Goal: Information Seeking & Learning: Compare options

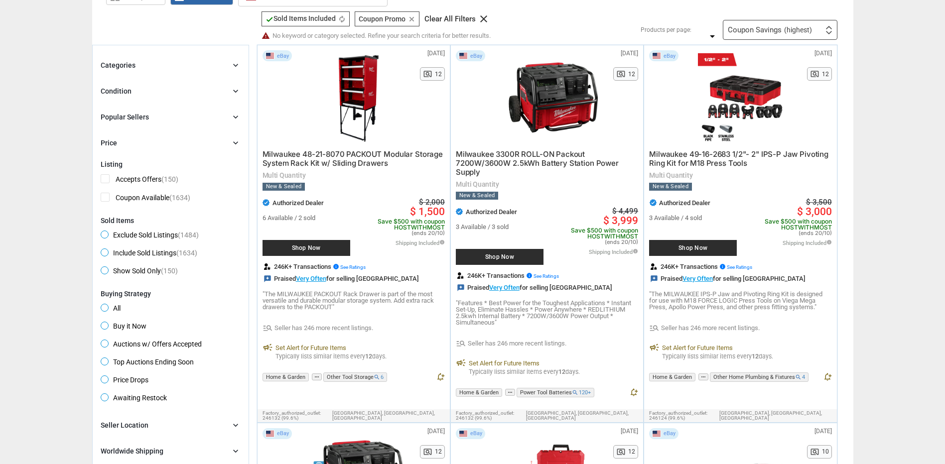
scroll to position [50, 0]
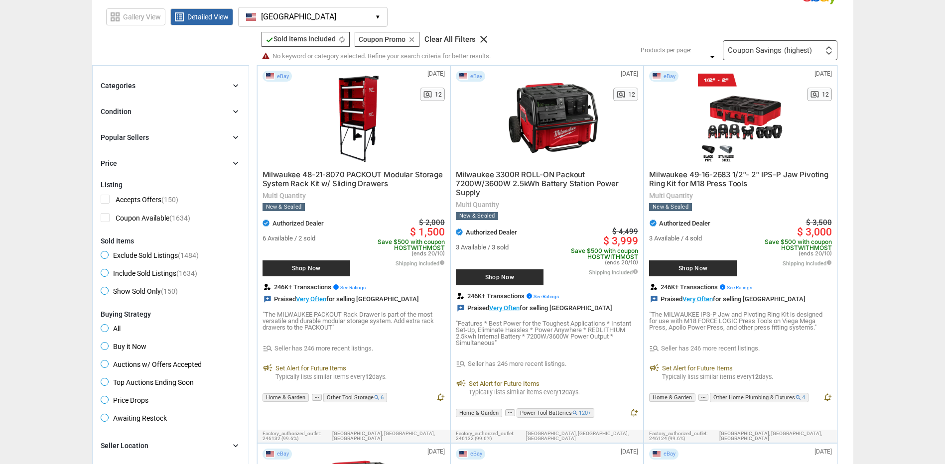
click at [762, 52] on div "Coupon Savings (highest)" at bounding box center [769, 50] width 84 height 7
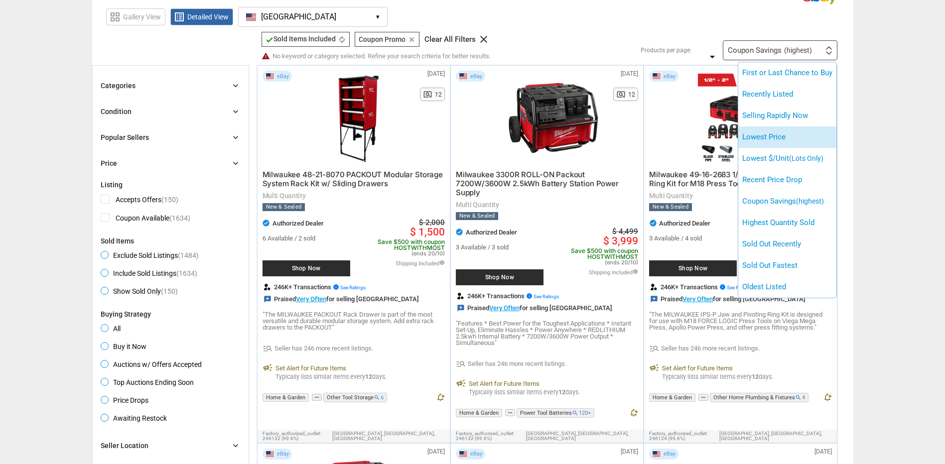
click at [766, 138] on li "Lowest Price" at bounding box center [787, 136] width 98 height 21
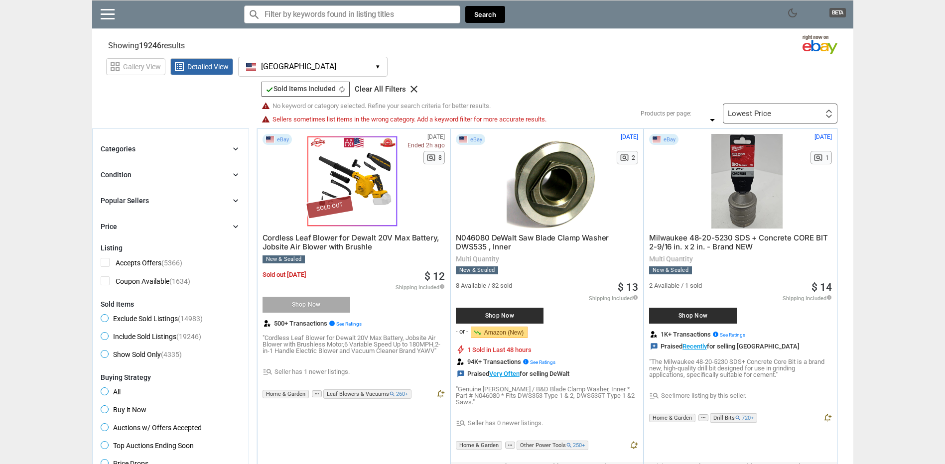
click at [760, 110] on div "Lowest Price" at bounding box center [748, 113] width 43 height 7
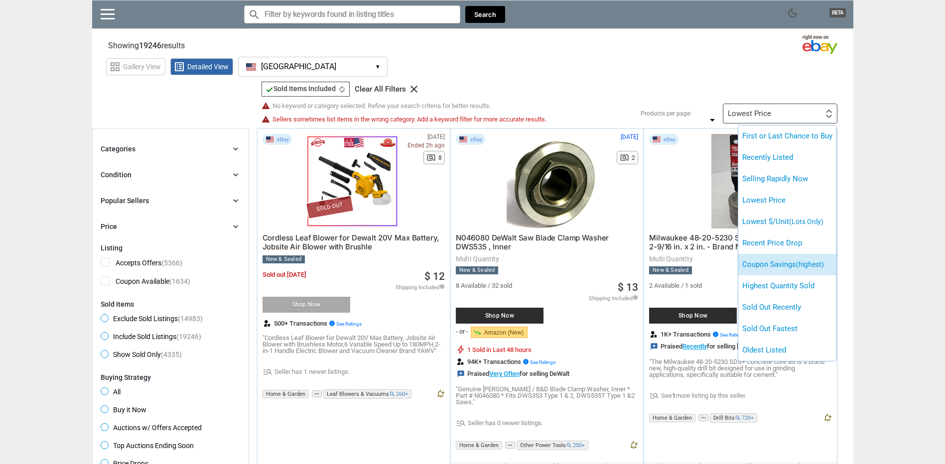
click at [774, 267] on li "Coupon Savings (highest)" at bounding box center [787, 264] width 98 height 21
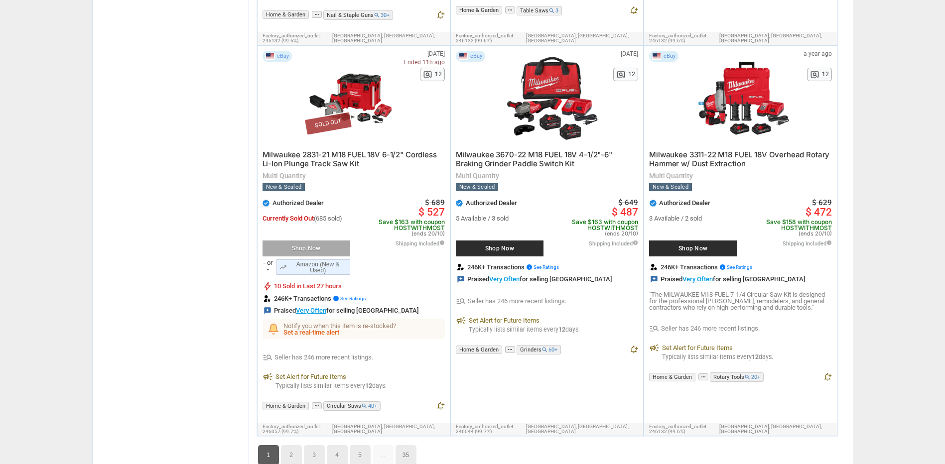
scroll to position [6018, 0]
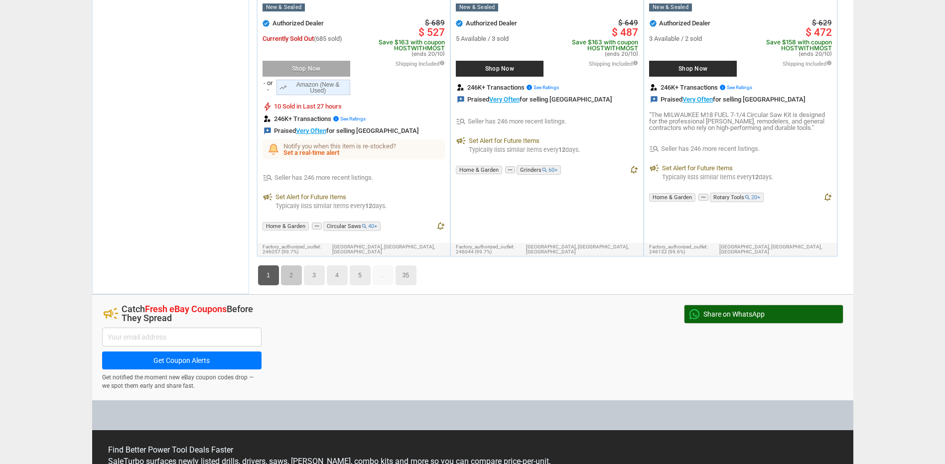
click at [298, 265] on link "2" at bounding box center [291, 275] width 21 height 20
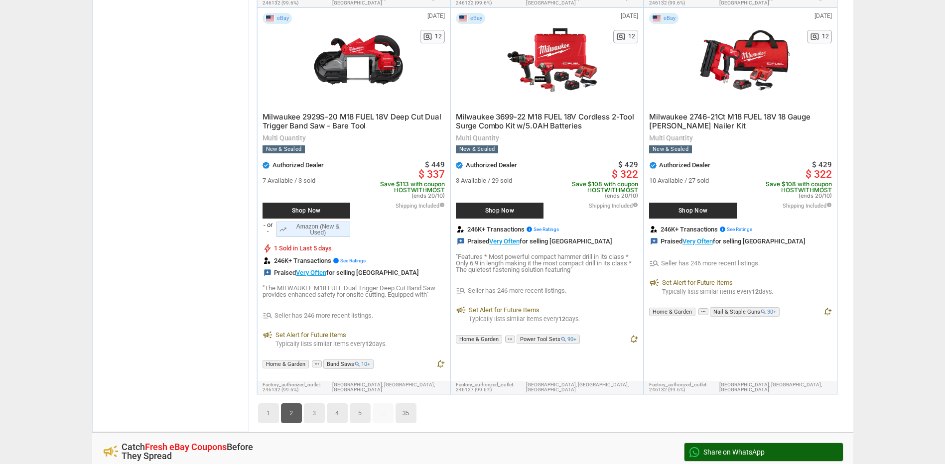
scroll to position [5910, 0]
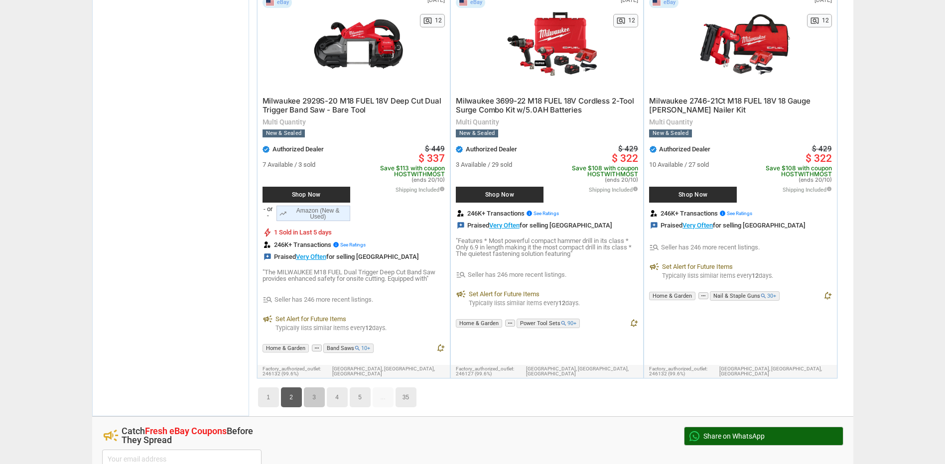
click at [310, 387] on link "3" at bounding box center [314, 397] width 21 height 20
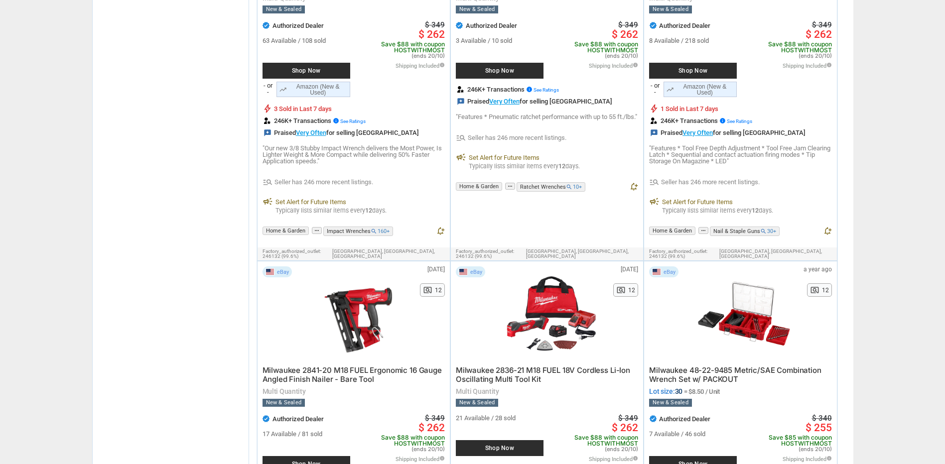
scroll to position [4118, 0]
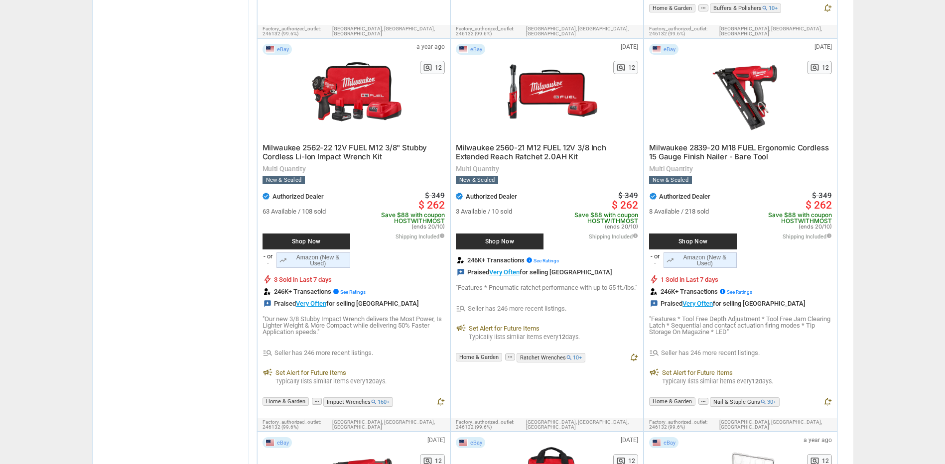
scroll to position [3934, 0]
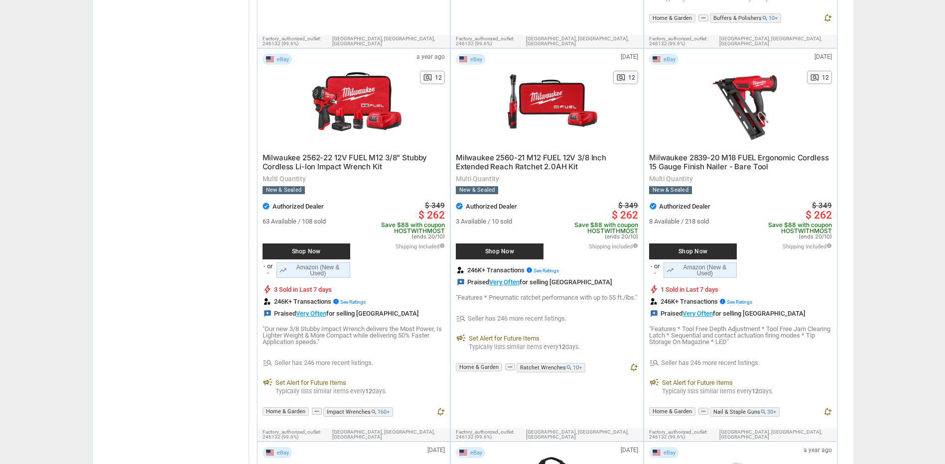
click at [693, 248] on span "Shop Now" at bounding box center [693, 251] width 78 height 6
